Goal: Task Accomplishment & Management: Manage account settings

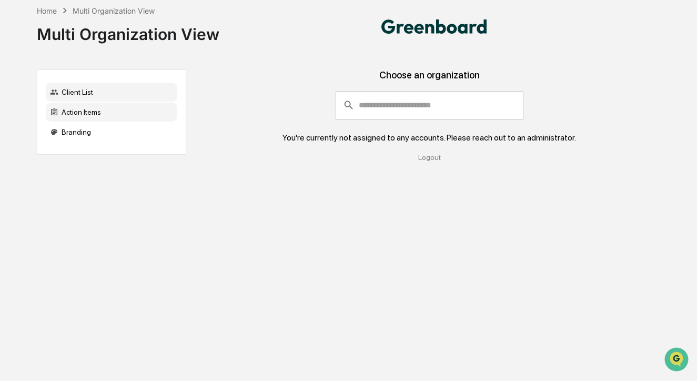
click at [158, 105] on div "Action Items" at bounding box center [111, 112] width 131 height 19
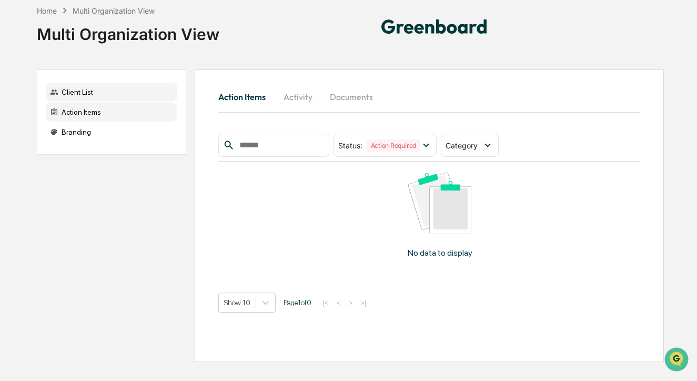
click at [156, 89] on div "Client List" at bounding box center [111, 92] width 131 height 19
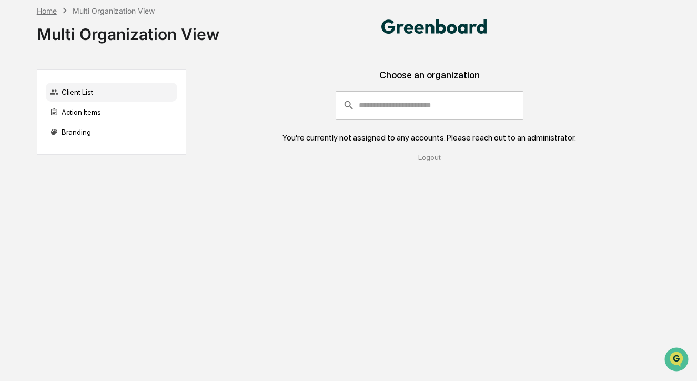
click at [52, 11] on div "Home" at bounding box center [47, 10] width 20 height 9
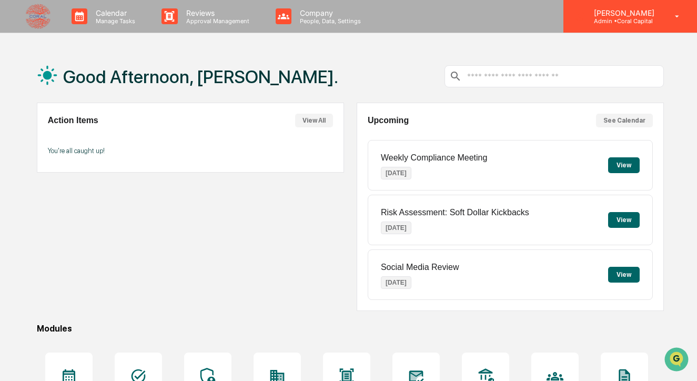
click at [684, 15] on icon at bounding box center [677, 17] width 18 height 10
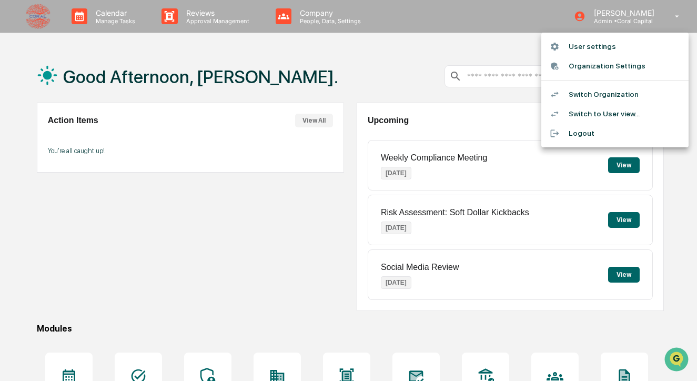
click at [593, 53] on li "User settings" at bounding box center [614, 46] width 147 height 19
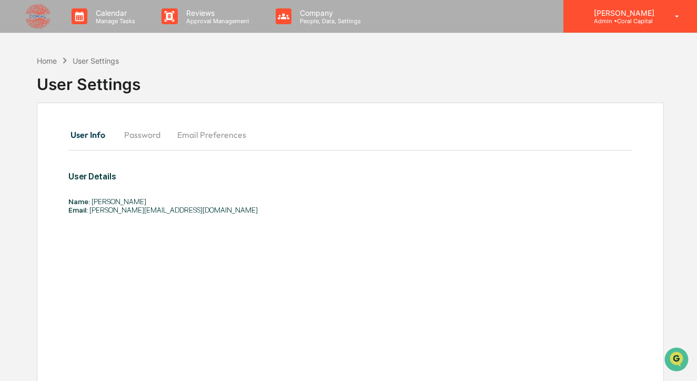
click at [649, 7] on div "Kendall Venturato Admin • Coral Capital" at bounding box center [630, 16] width 134 height 33
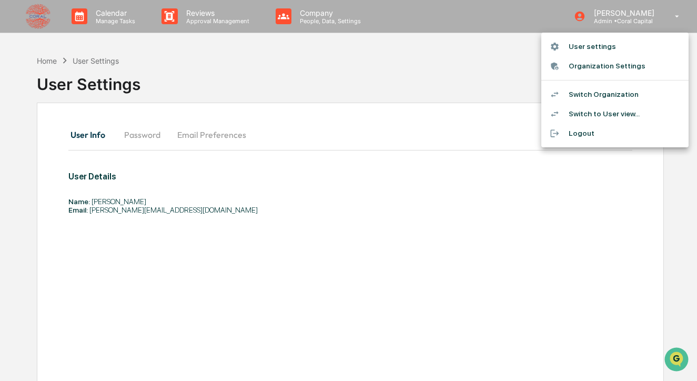
click at [620, 95] on li "Switch Organization" at bounding box center [614, 94] width 147 height 19
